Goal: Information Seeking & Learning: Learn about a topic

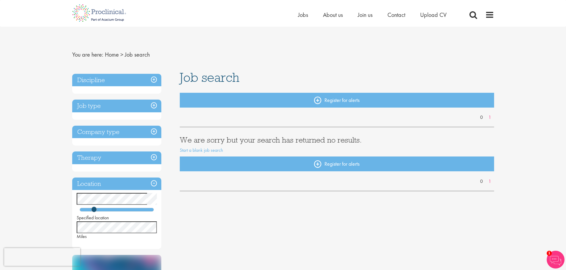
click at [151, 80] on h3 "Discipline" at bounding box center [116, 80] width 89 height 13
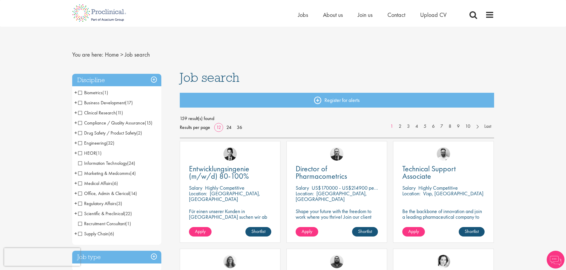
click at [93, 214] on span "Scientific & Preclinical" at bounding box center [101, 214] width 46 height 6
